Goal: Information Seeking & Learning: Learn about a topic

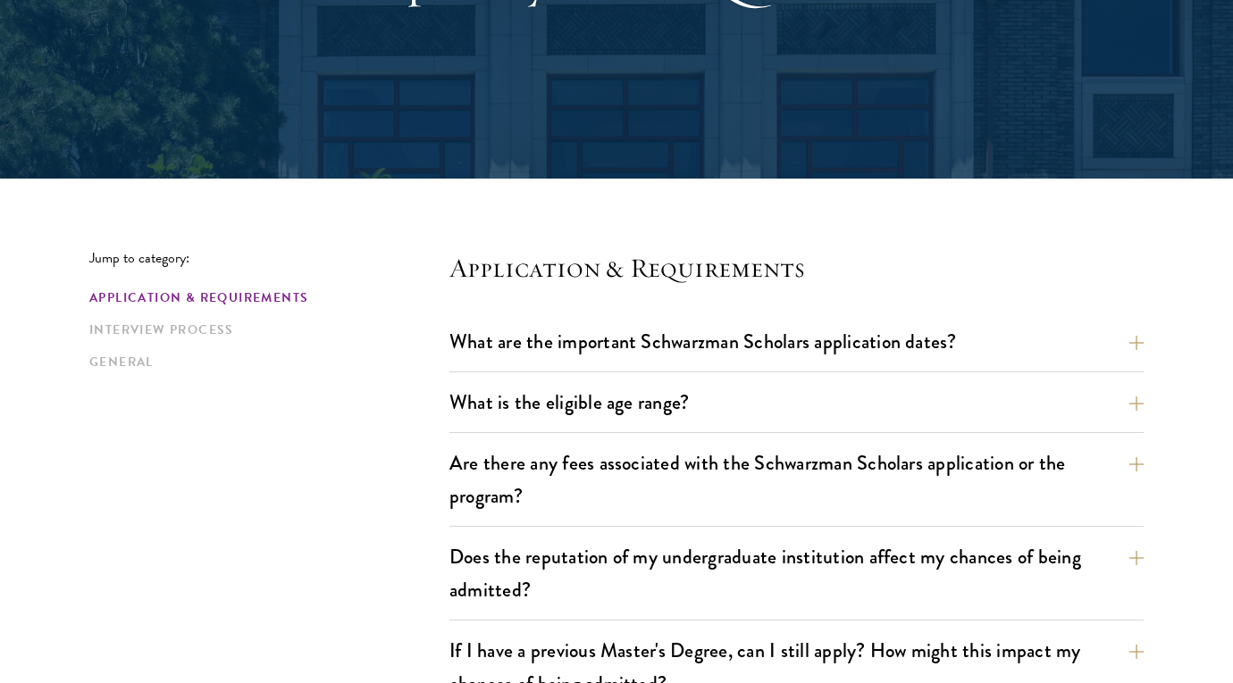
scroll to position [296, 0]
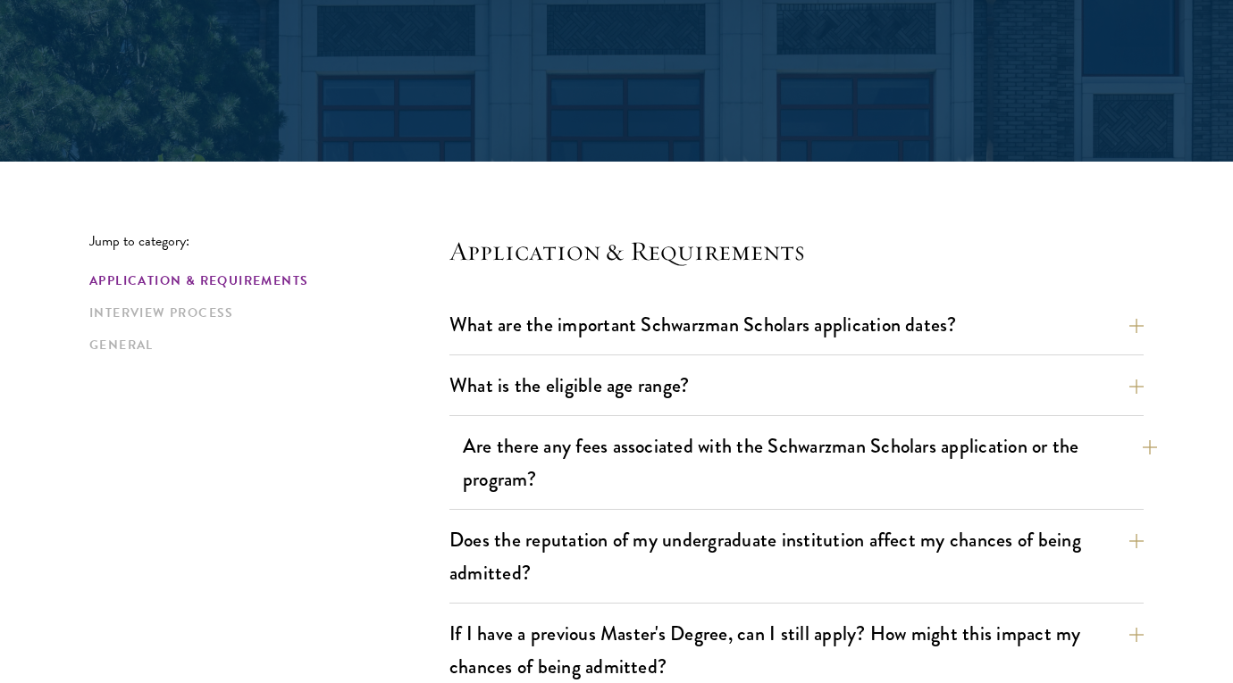
click at [540, 461] on button "Are there any fees associated with the Schwarzman Scholars application or the p…" at bounding box center [810, 462] width 694 height 73
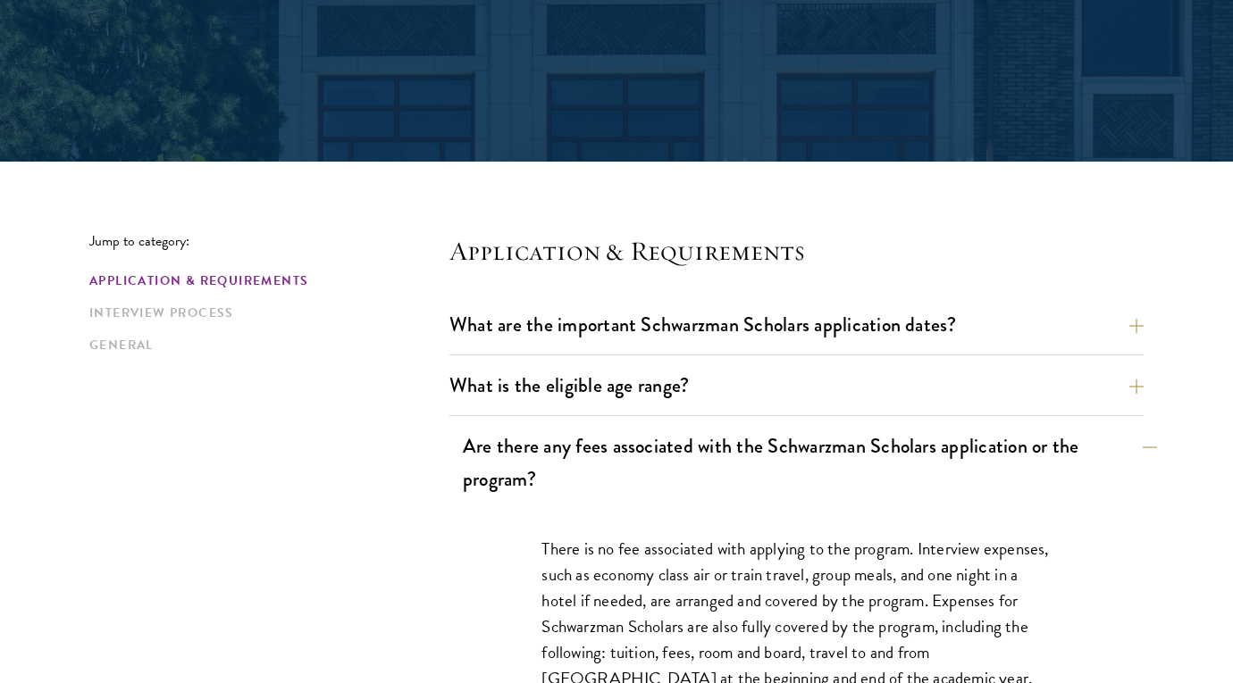
click at [540, 461] on button "Are there any fees associated with the Schwarzman Scholars application or the p…" at bounding box center [810, 462] width 694 height 73
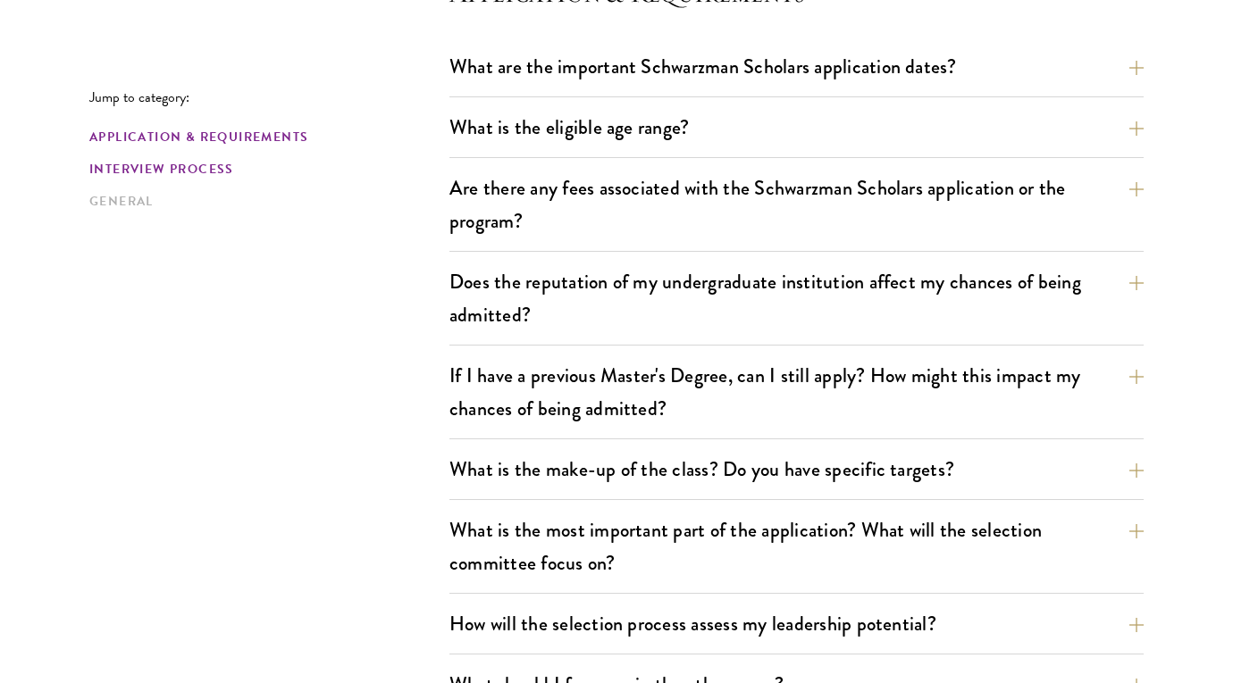
click at [159, 161] on link "Interview Process" at bounding box center [263, 169] width 349 height 19
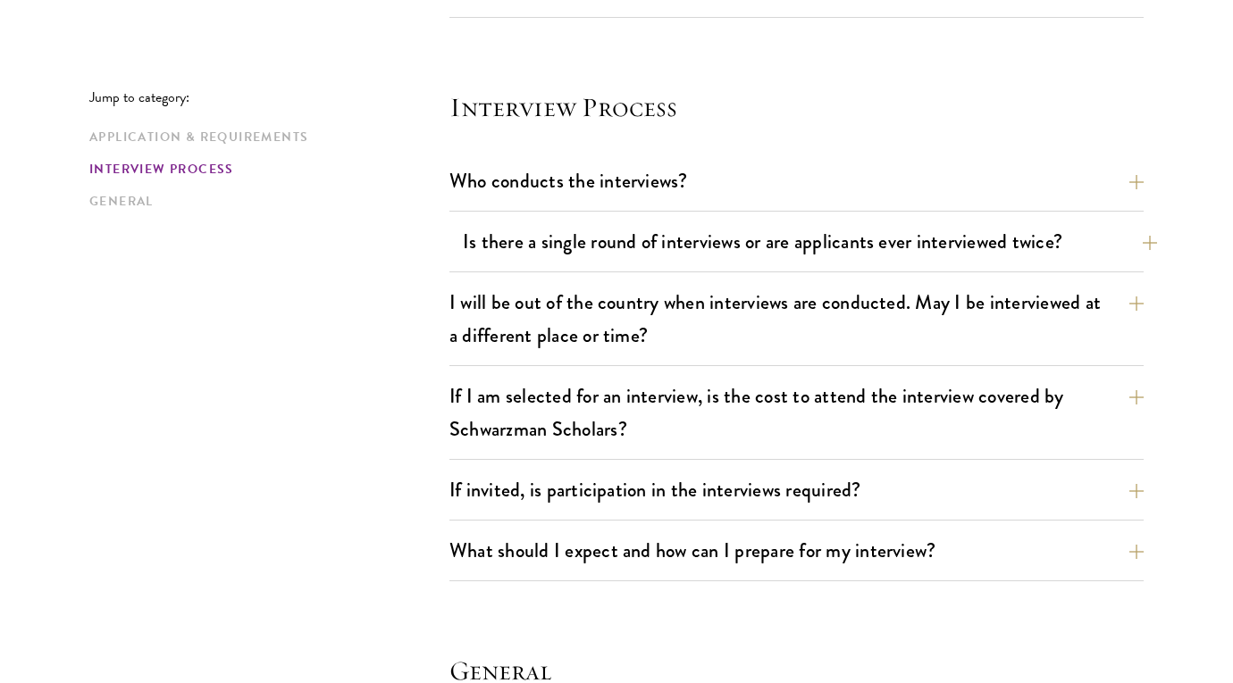
click at [508, 242] on button "Is there a single round of interviews or are applicants ever interviewed twice?" at bounding box center [810, 242] width 694 height 40
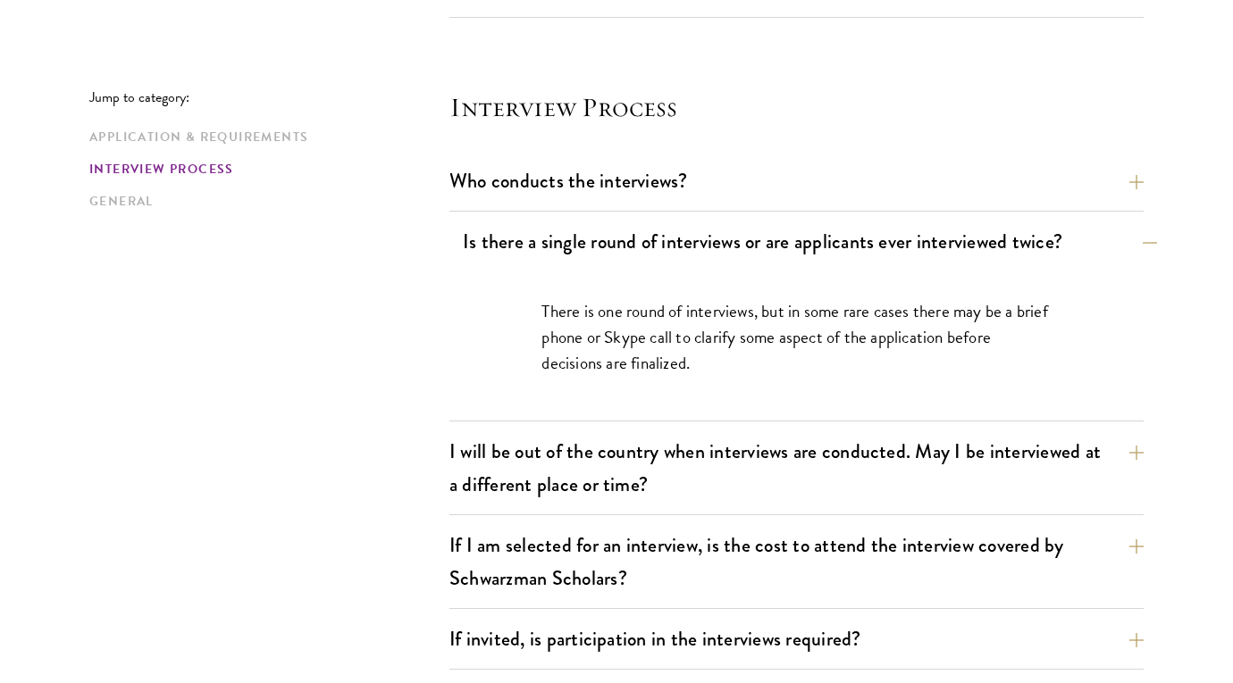
click at [508, 242] on button "Is there a single round of interviews or are applicants ever interviewed twice?" at bounding box center [810, 242] width 694 height 40
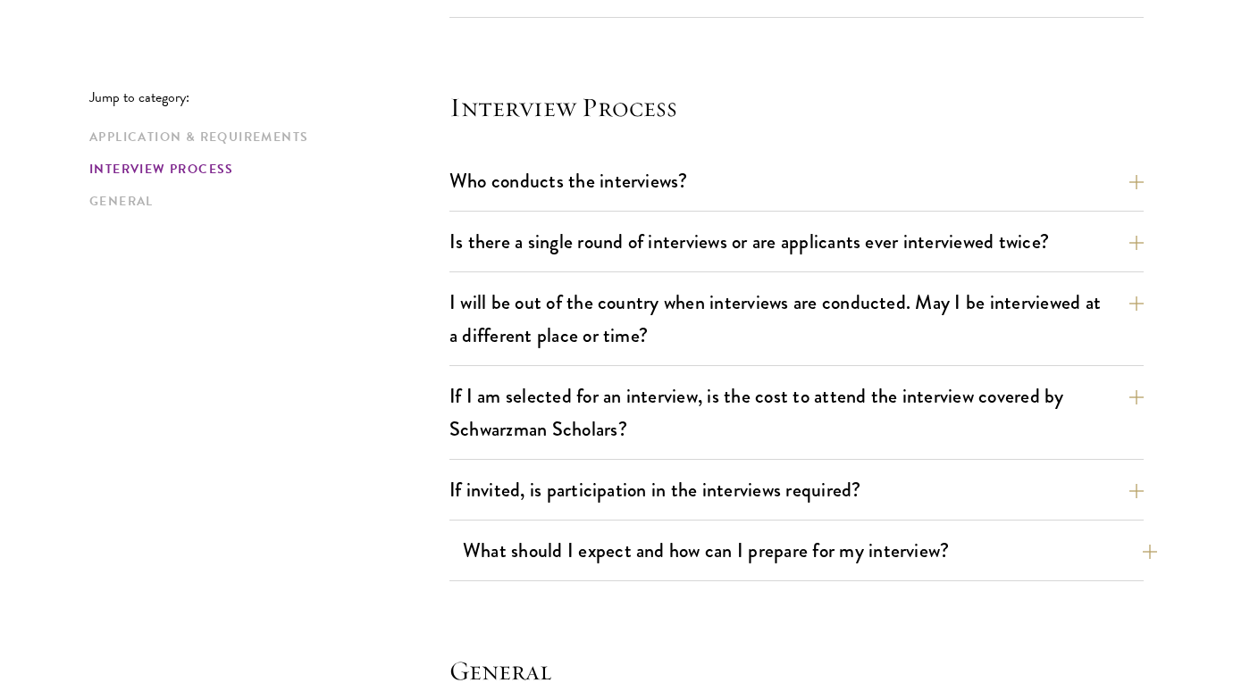
click at [683, 542] on button "What should I expect and how can I prepare for my interview?" at bounding box center [810, 551] width 694 height 40
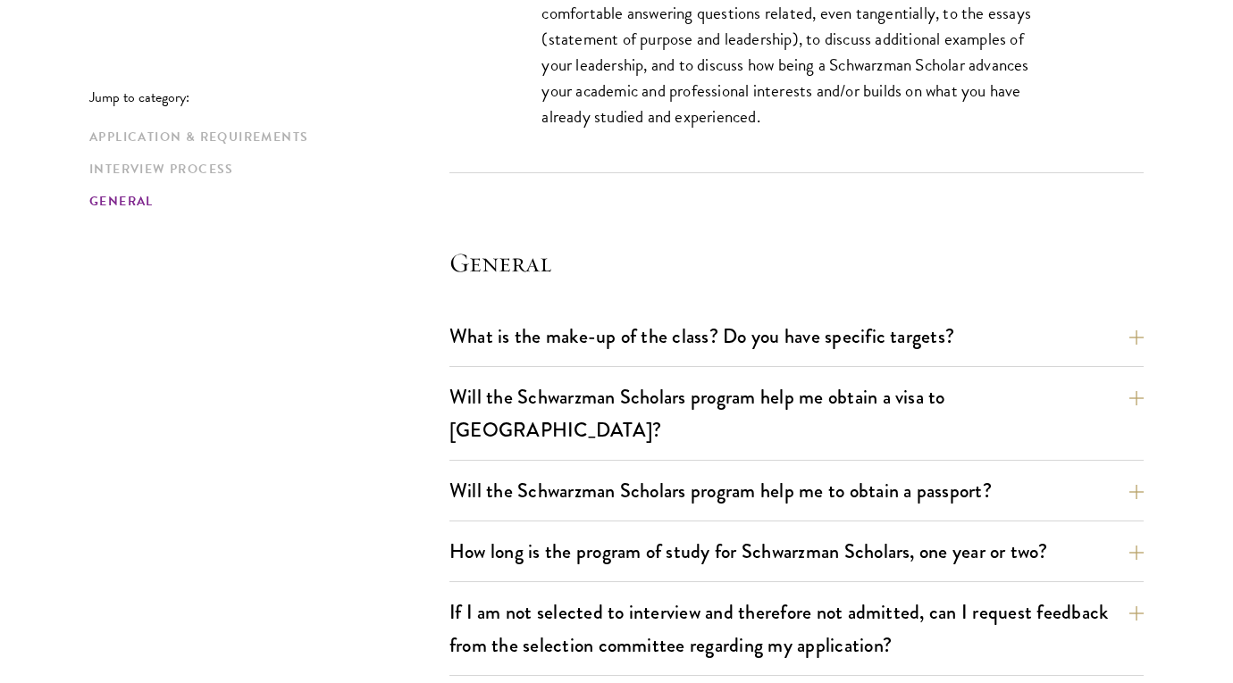
scroll to position [3539, 0]
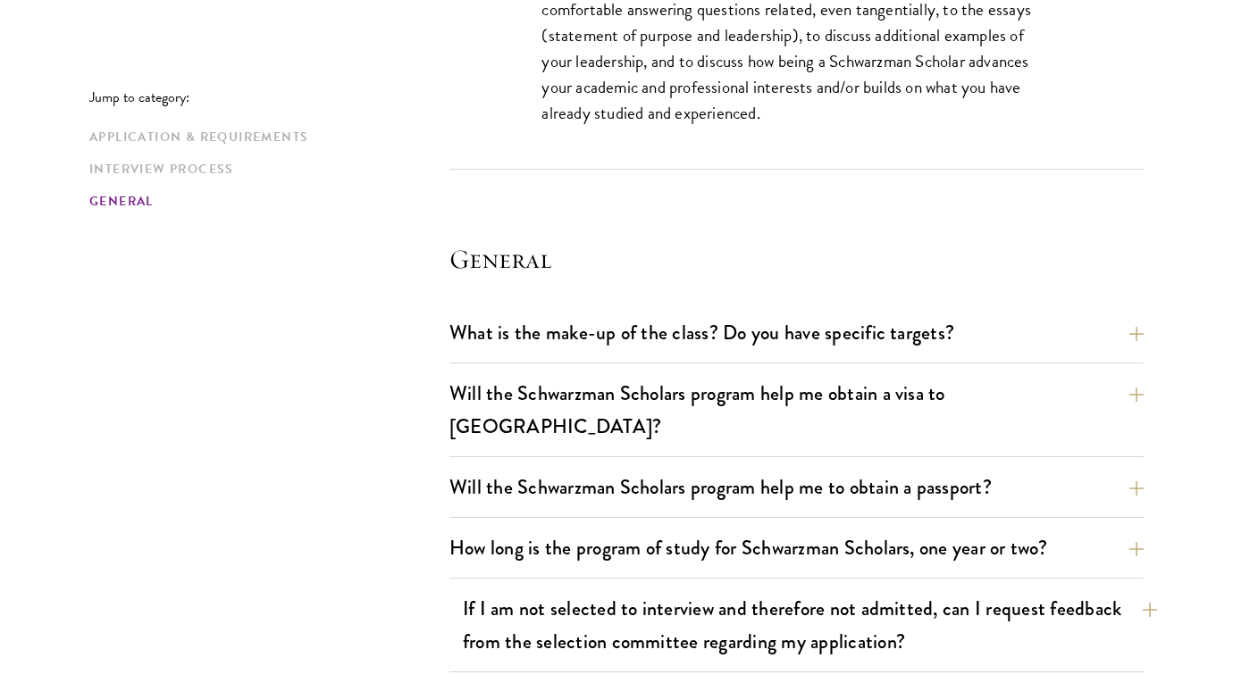
click at [775, 600] on button "If I am not selected to interview and therefore not admitted, can I request fee…" at bounding box center [810, 625] width 694 height 73
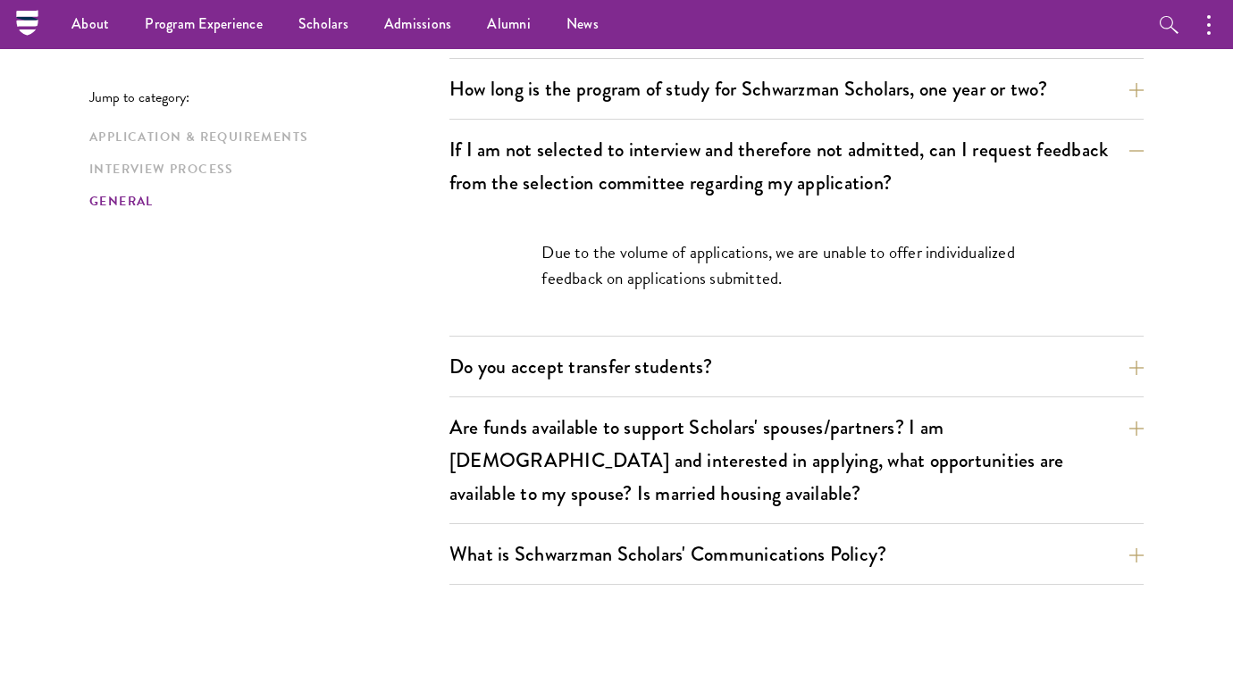
scroll to position [2894, 0]
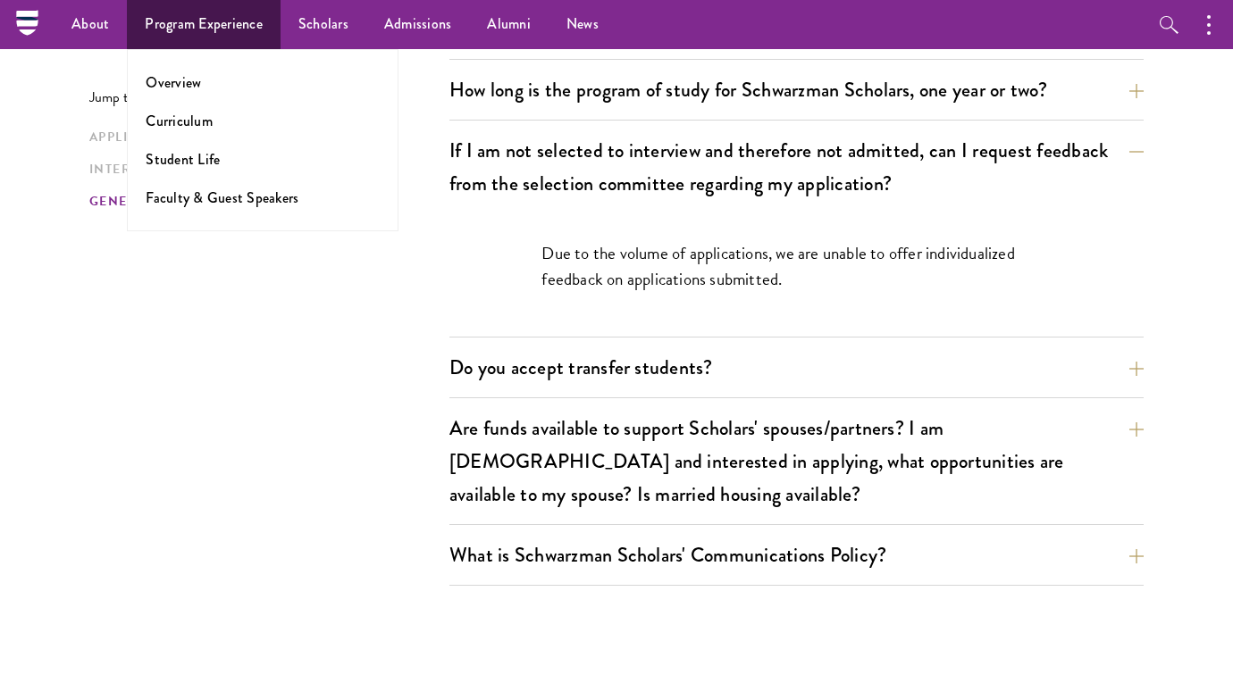
scroll to position [554, 0]
